Goal: Information Seeking & Learning: Learn about a topic

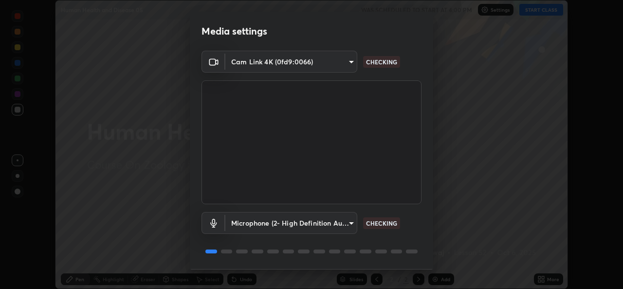
scroll to position [31, 0]
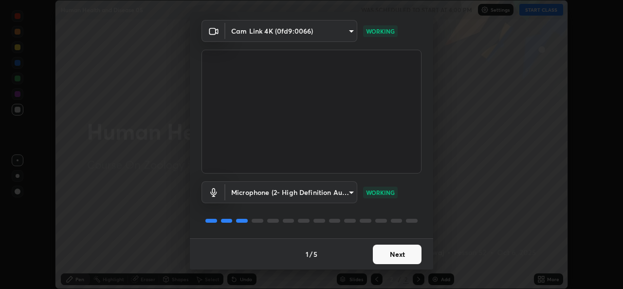
click at [393, 259] on button "Next" at bounding box center [397, 253] width 49 height 19
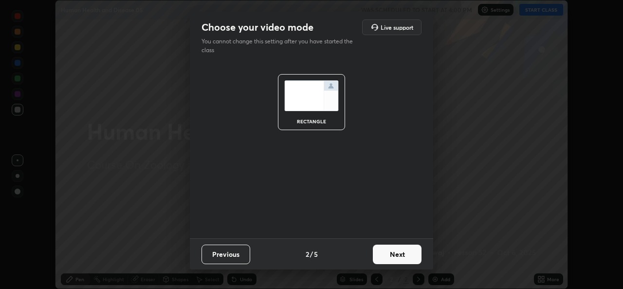
scroll to position [0, 0]
click at [396, 257] on button "Next" at bounding box center [397, 253] width 49 height 19
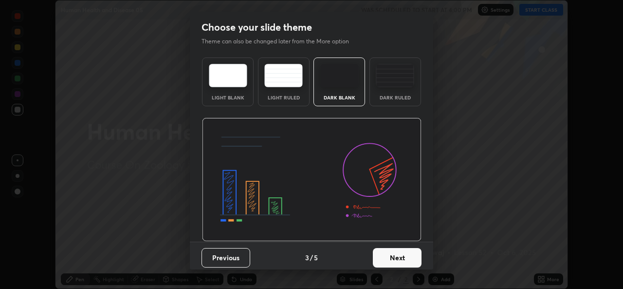
click at [400, 259] on button "Next" at bounding box center [397, 257] width 49 height 19
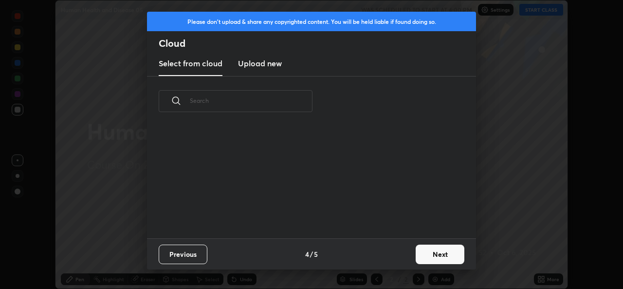
scroll to position [112, 312]
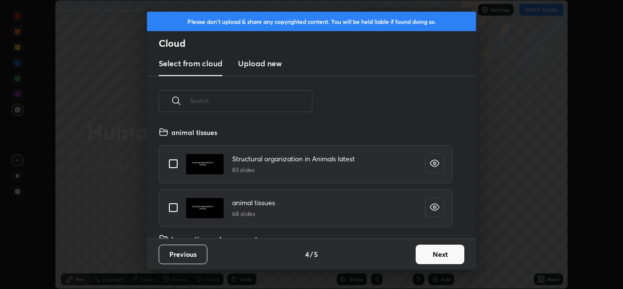
click at [424, 258] on button "Next" at bounding box center [440, 253] width 49 height 19
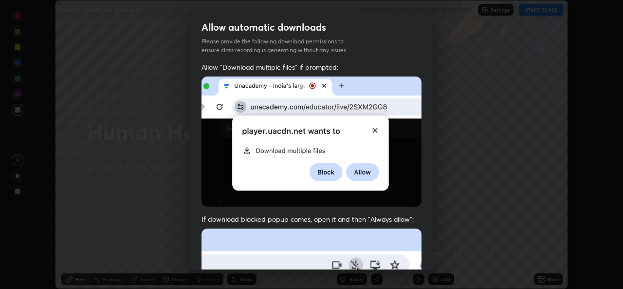
click at [428, 255] on div "Allow "Download multiple files" if prompted: If download blocked popup comes, o…" at bounding box center [311, 267] width 243 height 410
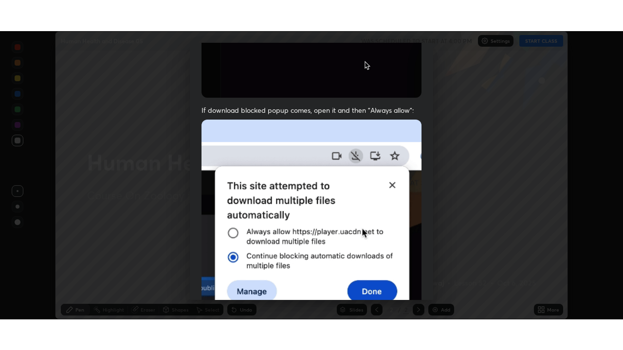
scroll to position [229, 0]
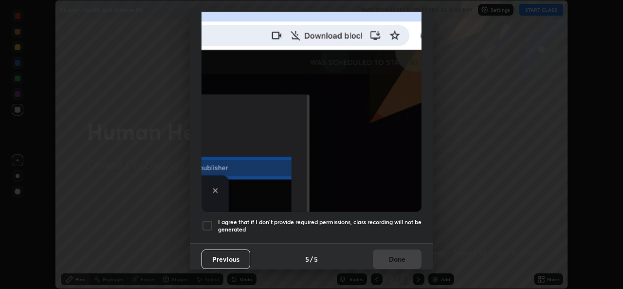
click at [207, 223] on div at bounding box center [207, 225] width 12 height 12
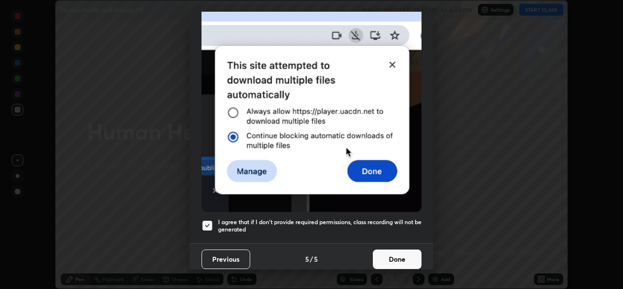
click at [386, 251] on button "Done" at bounding box center [397, 258] width 49 height 19
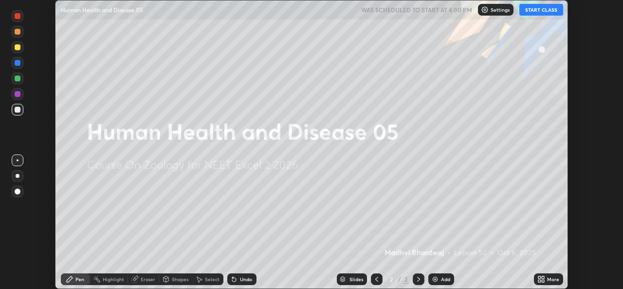
click at [537, 13] on button "START CLASS" at bounding box center [541, 10] width 44 height 12
click at [539, 277] on icon at bounding box center [539, 277] width 2 height 2
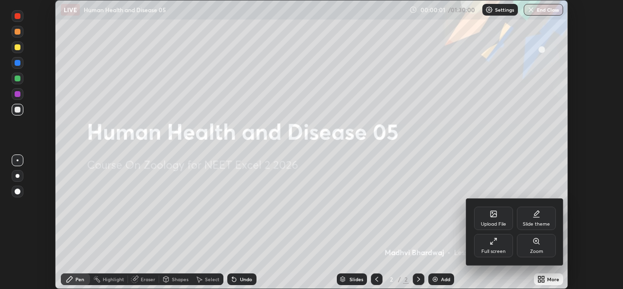
click at [503, 248] on div "Full screen" at bounding box center [493, 245] width 39 height 23
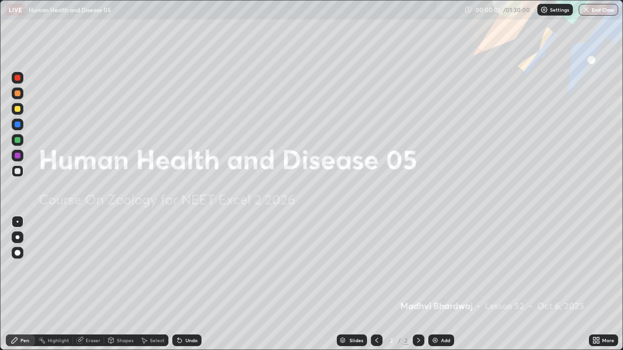
scroll to position [350, 623]
click at [448, 288] on div "Add" at bounding box center [441, 341] width 26 height 12
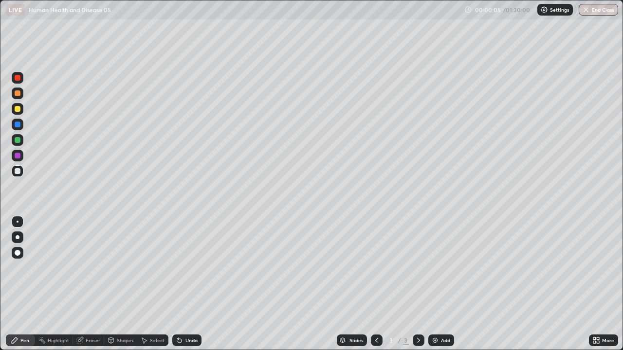
click at [17, 110] on div at bounding box center [18, 109] width 6 height 6
click at [22, 173] on div at bounding box center [18, 171] width 12 height 12
click at [21, 109] on div at bounding box center [18, 109] width 12 height 12
click at [22, 176] on div at bounding box center [18, 172] width 12 height 16
click at [193, 288] on div "Undo" at bounding box center [191, 340] width 12 height 5
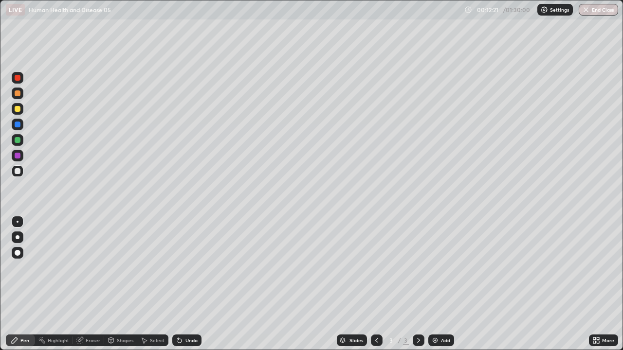
click at [194, 288] on div "Undo" at bounding box center [191, 340] width 12 height 5
click at [196, 288] on div "Undo" at bounding box center [191, 340] width 12 height 5
click at [18, 94] on div at bounding box center [18, 94] width 6 height 6
click at [445, 288] on div "Add" at bounding box center [445, 340] width 9 height 5
click at [19, 173] on div at bounding box center [18, 171] width 6 height 6
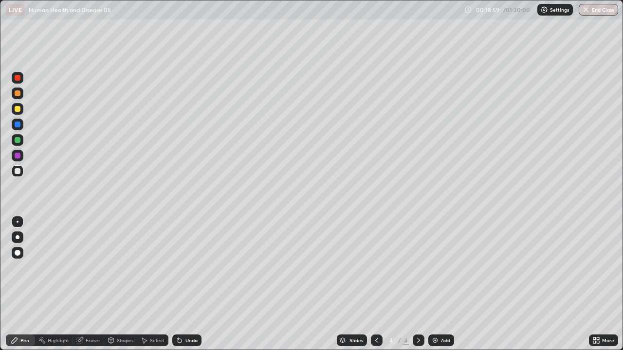
click at [22, 142] on div at bounding box center [18, 140] width 12 height 12
click at [443, 288] on div "Add" at bounding box center [441, 341] width 26 height 12
click at [18, 175] on div at bounding box center [18, 171] width 12 height 12
click at [185, 288] on div "Undo" at bounding box center [191, 340] width 12 height 5
click at [190, 288] on div "Undo" at bounding box center [186, 341] width 29 height 12
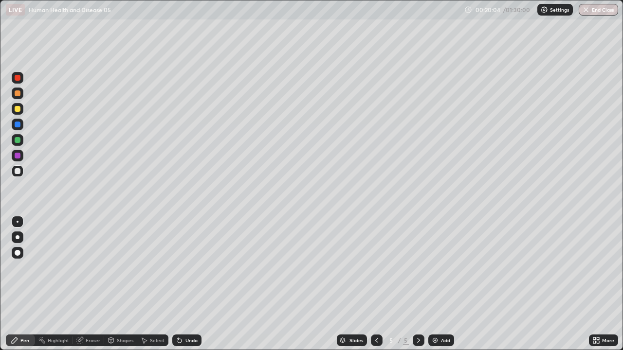
click at [22, 112] on div at bounding box center [18, 109] width 12 height 12
click at [23, 77] on div at bounding box center [18, 78] width 12 height 12
click at [22, 109] on div at bounding box center [18, 109] width 12 height 12
click at [21, 168] on div at bounding box center [18, 171] width 12 height 12
click at [19, 113] on div at bounding box center [18, 109] width 12 height 12
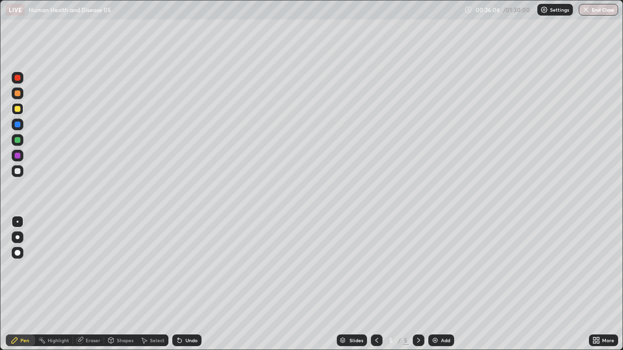
click at [21, 174] on div at bounding box center [18, 171] width 12 height 12
click at [23, 156] on div at bounding box center [18, 156] width 12 height 12
click at [418, 288] on icon at bounding box center [419, 341] width 8 height 8
click at [441, 288] on div "Add" at bounding box center [445, 340] width 9 height 5
click at [22, 177] on div at bounding box center [18, 172] width 12 height 16
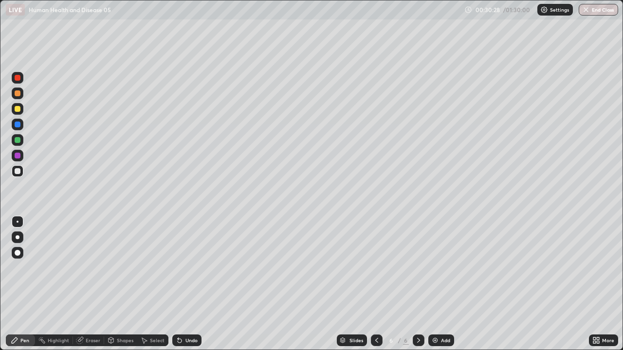
click at [199, 288] on div "Undo" at bounding box center [186, 341] width 29 height 12
click at [200, 288] on div "Undo" at bounding box center [186, 341] width 29 height 12
click at [198, 288] on div "Undo" at bounding box center [186, 341] width 29 height 12
click at [188, 288] on div "Undo" at bounding box center [191, 340] width 12 height 5
click at [196, 288] on div "Undo" at bounding box center [191, 340] width 12 height 5
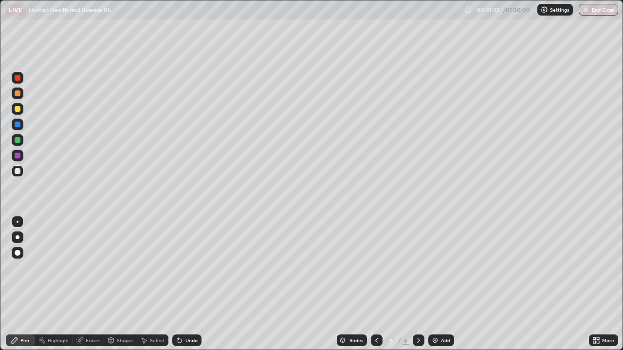
click at [197, 288] on div "Undo" at bounding box center [186, 341] width 29 height 12
click at [196, 288] on div "Undo" at bounding box center [191, 340] width 12 height 5
click at [196, 288] on div "Undo" at bounding box center [186, 341] width 29 height 12
click at [448, 288] on div "Add" at bounding box center [441, 341] width 26 height 12
click at [18, 109] on div at bounding box center [18, 109] width 6 height 6
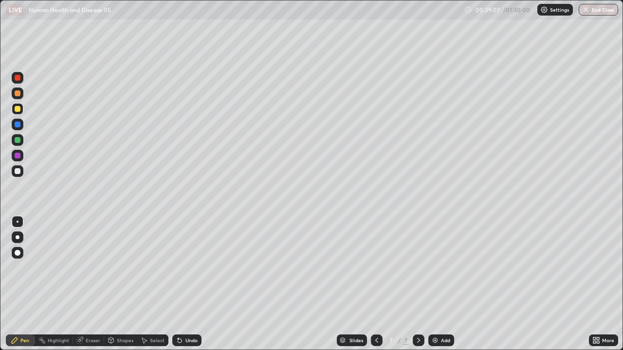
click at [193, 288] on div "Undo" at bounding box center [191, 340] width 12 height 5
click at [192, 288] on div "Undo" at bounding box center [191, 340] width 12 height 5
click at [21, 175] on div at bounding box center [18, 171] width 12 height 12
click at [19, 81] on div at bounding box center [18, 78] width 12 height 12
click at [453, 288] on div "Add" at bounding box center [441, 341] width 26 height 12
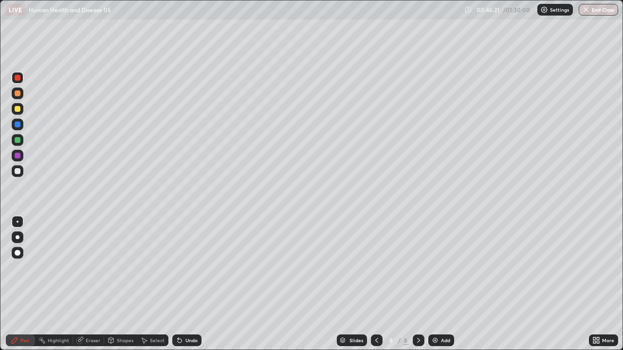
click at [19, 171] on div at bounding box center [18, 171] width 6 height 6
click at [21, 111] on div at bounding box center [18, 109] width 12 height 12
click at [192, 288] on div "Undo" at bounding box center [186, 341] width 29 height 12
click at [22, 172] on div at bounding box center [18, 171] width 12 height 12
click at [196, 288] on div "Undo" at bounding box center [186, 341] width 29 height 12
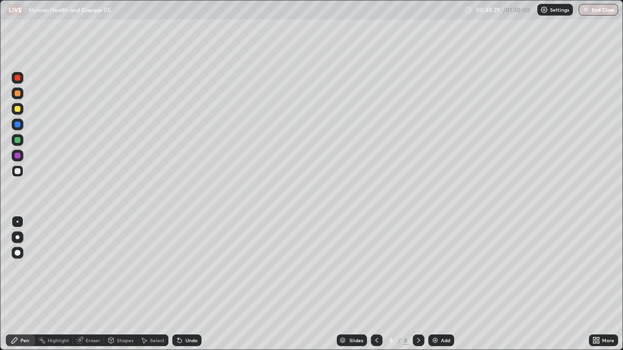
click at [22, 108] on div at bounding box center [18, 109] width 12 height 12
click at [18, 174] on div at bounding box center [18, 171] width 6 height 6
click at [23, 137] on div at bounding box center [18, 140] width 12 height 12
click at [448, 288] on div "Add" at bounding box center [445, 340] width 9 height 5
click at [23, 113] on div at bounding box center [18, 109] width 12 height 16
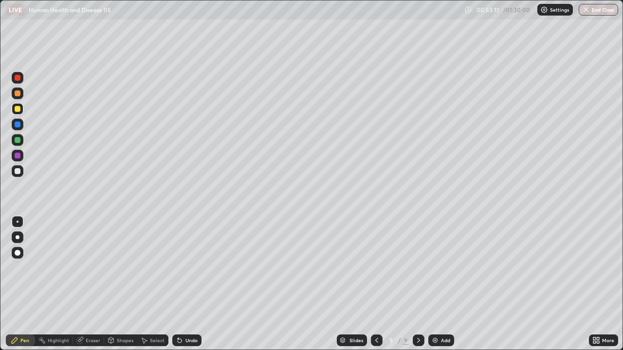
click at [22, 173] on div at bounding box center [18, 171] width 12 height 12
click at [18, 170] on div at bounding box center [18, 171] width 6 height 6
click at [18, 111] on div at bounding box center [18, 109] width 6 height 6
click at [196, 288] on div "Undo" at bounding box center [186, 341] width 29 height 12
click at [21, 174] on div at bounding box center [18, 171] width 12 height 12
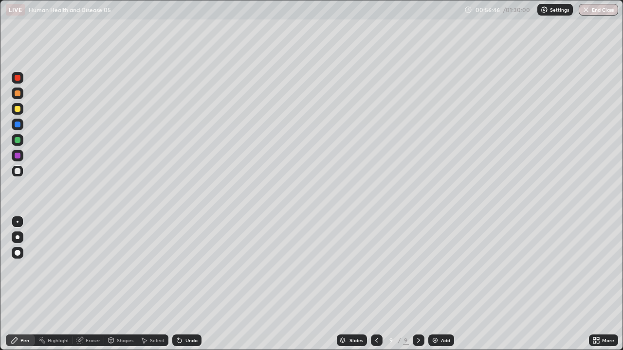
click at [445, 288] on div "Add" at bounding box center [441, 341] width 26 height 12
click at [18, 109] on div at bounding box center [18, 109] width 6 height 6
click at [22, 172] on div at bounding box center [18, 171] width 12 height 12
click at [21, 169] on div at bounding box center [18, 171] width 12 height 12
click at [20, 112] on div at bounding box center [18, 109] width 12 height 12
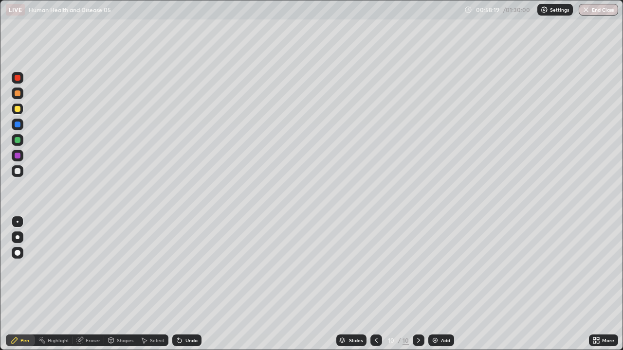
click at [187, 288] on div "Undo" at bounding box center [191, 340] width 12 height 5
click at [189, 288] on div "Undo" at bounding box center [191, 340] width 12 height 5
click at [18, 175] on div at bounding box center [18, 171] width 12 height 12
click at [451, 288] on div "Add" at bounding box center [441, 341] width 26 height 12
click at [21, 108] on div at bounding box center [18, 109] width 12 height 12
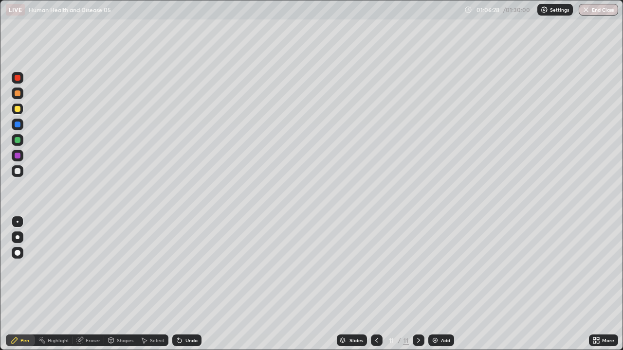
click at [22, 170] on div at bounding box center [18, 171] width 12 height 12
click at [446, 288] on div "Add" at bounding box center [441, 341] width 26 height 12
click at [18, 93] on div at bounding box center [18, 94] width 6 height 6
click at [376, 288] on div at bounding box center [377, 341] width 12 height 12
click at [418, 288] on icon at bounding box center [419, 341] width 8 height 8
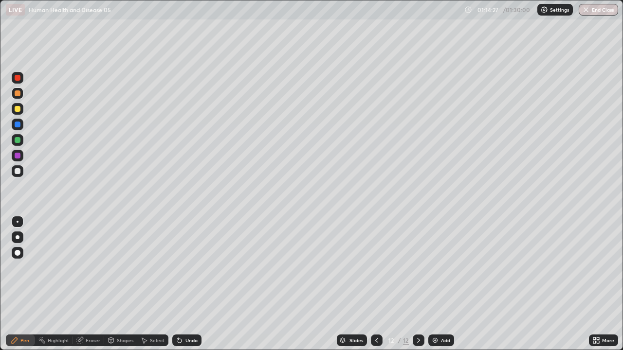
click at [17, 176] on div at bounding box center [18, 171] width 12 height 12
click at [443, 288] on div "Add" at bounding box center [445, 340] width 9 height 5
click at [198, 288] on div "Undo" at bounding box center [186, 341] width 29 height 12
click at [196, 288] on div "Undo" at bounding box center [191, 340] width 12 height 5
click at [199, 288] on div "Undo" at bounding box center [186, 341] width 29 height 12
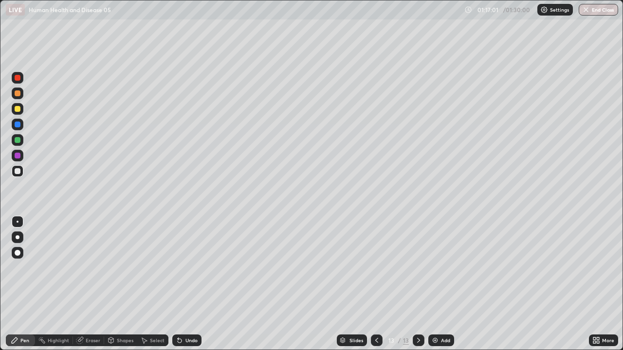
click at [98, 288] on div "Eraser" at bounding box center [93, 340] width 15 height 5
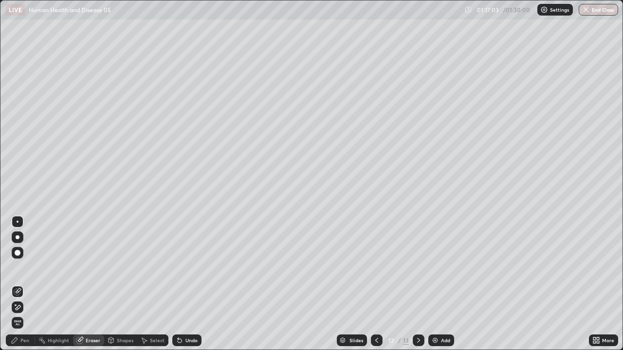
click at [21, 288] on div "Pen" at bounding box center [20, 341] width 29 height 12
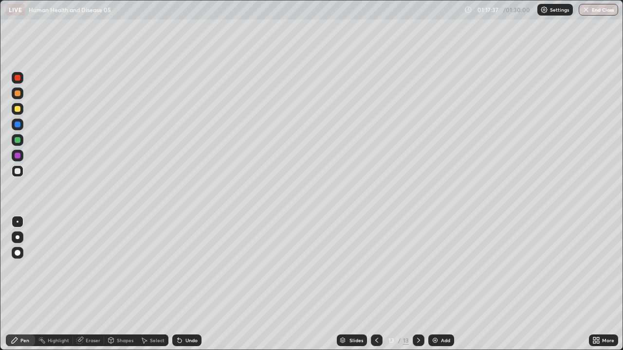
click at [442, 288] on div "Add" at bounding box center [441, 341] width 26 height 12
click at [595, 12] on button "End Class" at bounding box center [598, 10] width 39 height 12
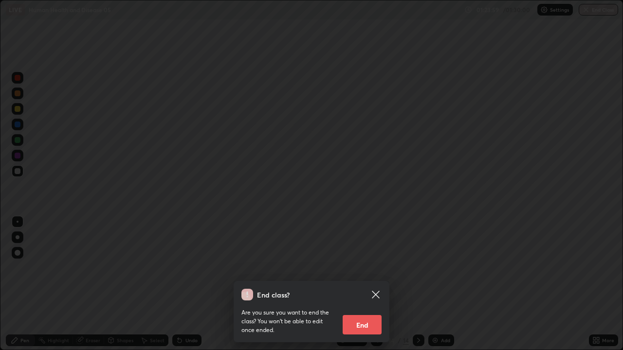
click at [365, 288] on button "End" at bounding box center [362, 324] width 39 height 19
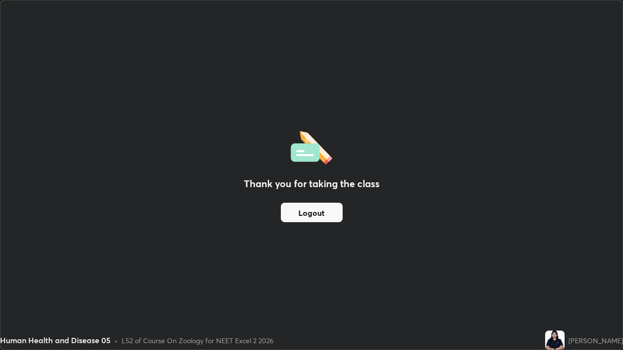
click at [329, 216] on button "Logout" at bounding box center [312, 212] width 62 height 19
click at [327, 213] on button "Logout" at bounding box center [312, 212] width 62 height 19
click at [328, 218] on button "Logout" at bounding box center [312, 212] width 62 height 19
click at [328, 215] on button "Logout" at bounding box center [312, 212] width 62 height 19
